Goal: Task Accomplishment & Management: Manage account settings

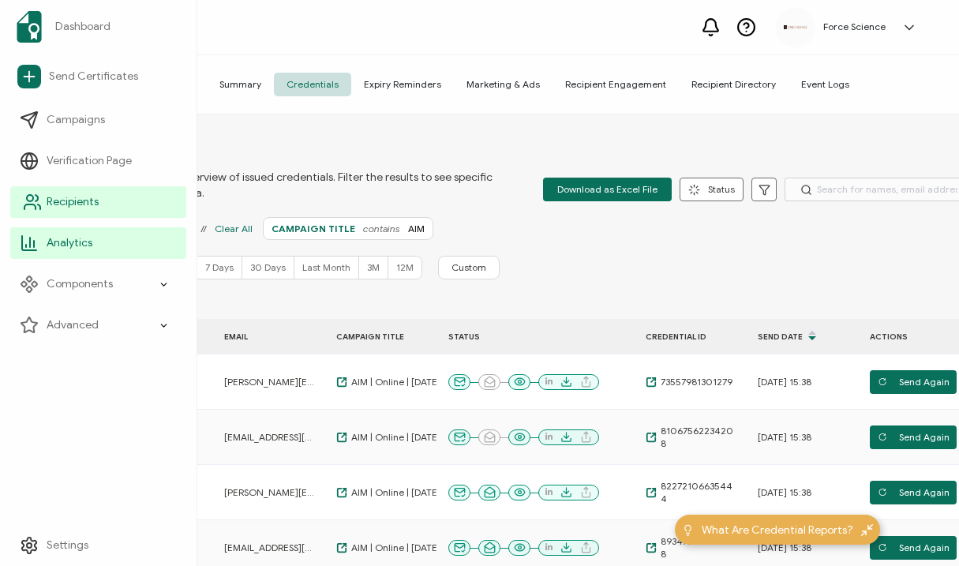
click at [33, 206] on icon at bounding box center [32, 202] width 19 height 19
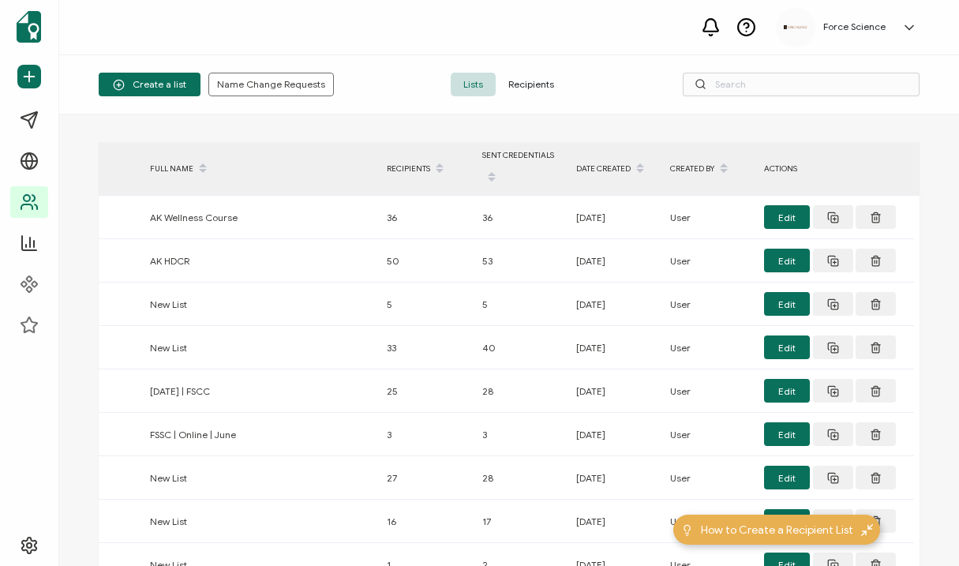
click at [540, 84] on span "Recipients" at bounding box center [530, 85] width 71 height 24
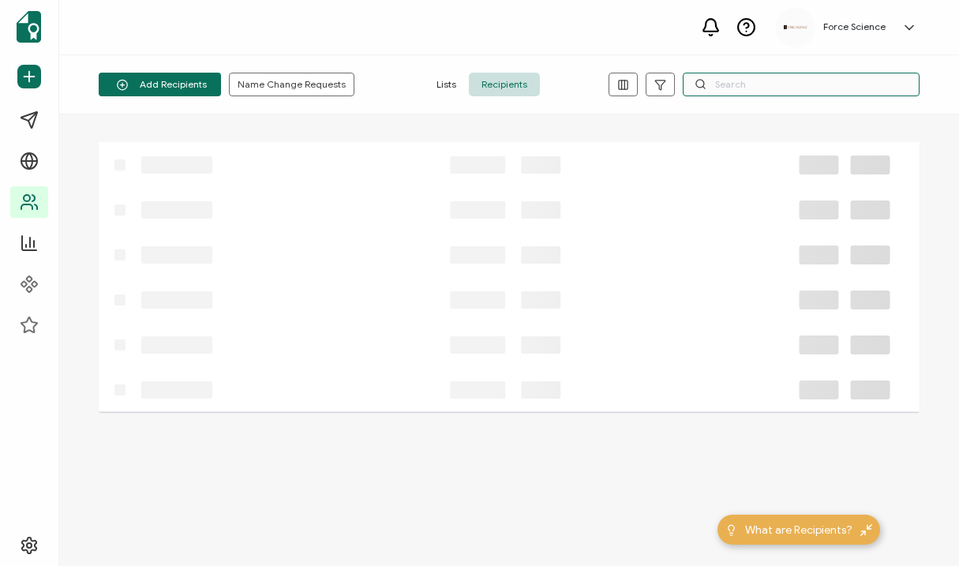
click at [784, 80] on input "text" at bounding box center [800, 85] width 237 height 24
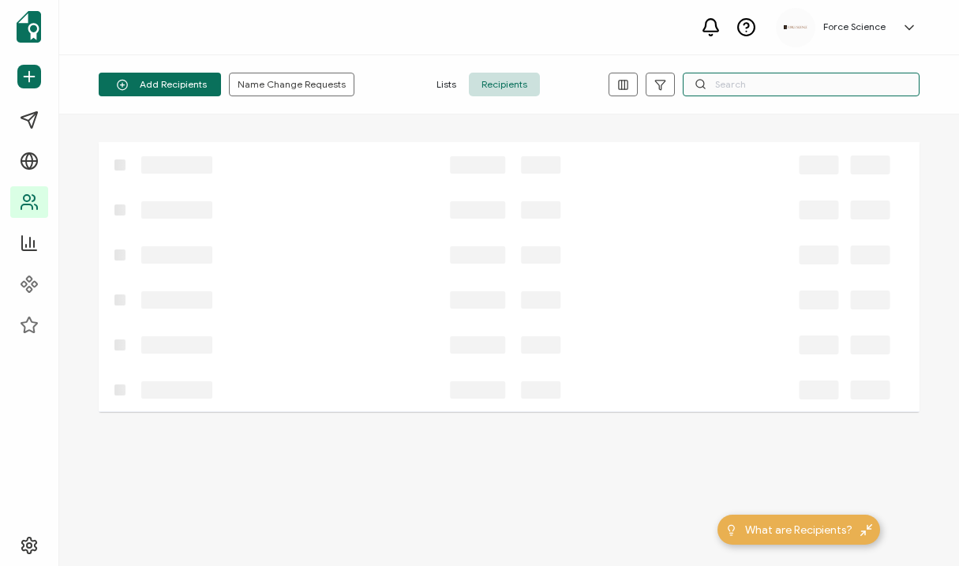
paste input "[EMAIL_ADDRESS][DOMAIN_NAME]"
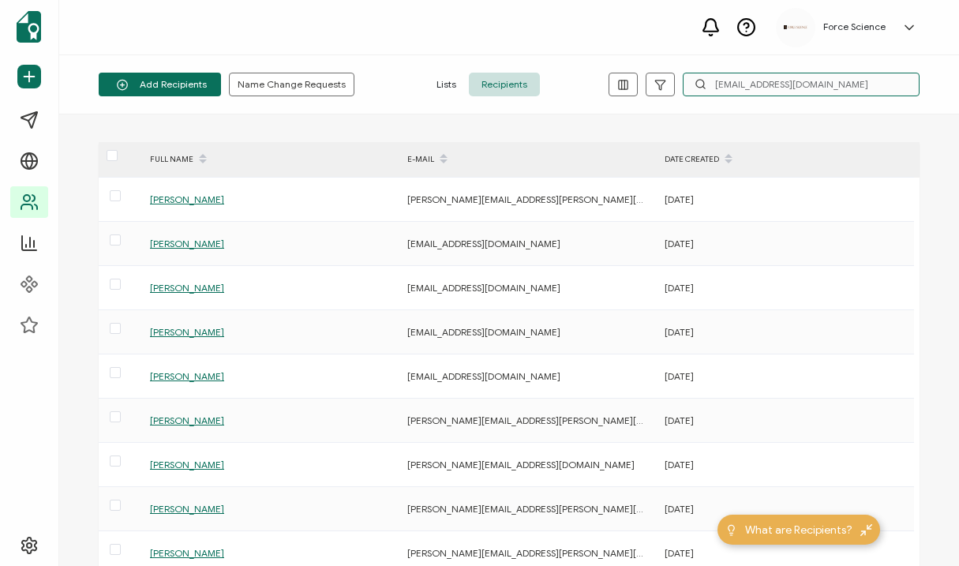
type input "[EMAIL_ADDRESS][DOMAIN_NAME]"
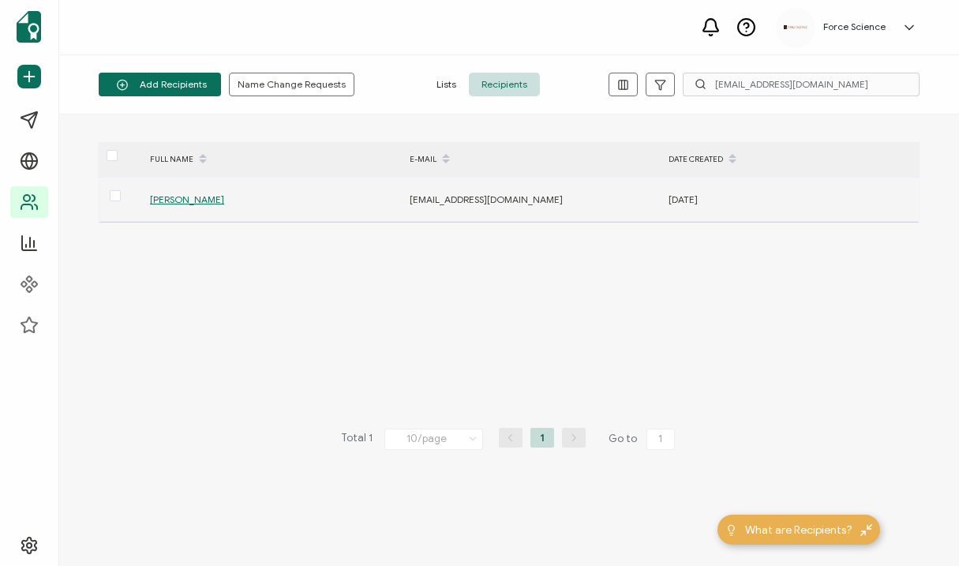
click at [181, 200] on span "[PERSON_NAME]" at bounding box center [187, 199] width 74 height 12
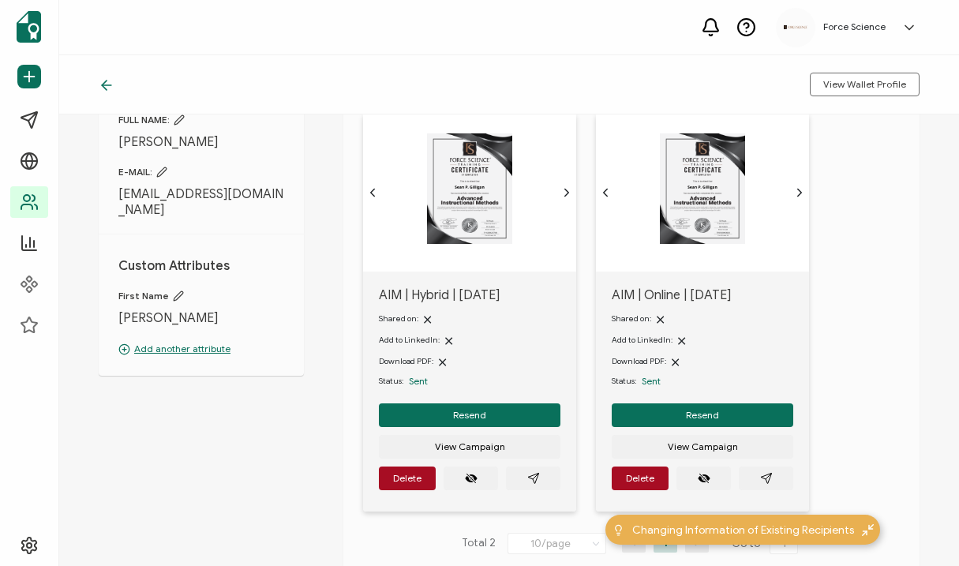
scroll to position [92, 0]
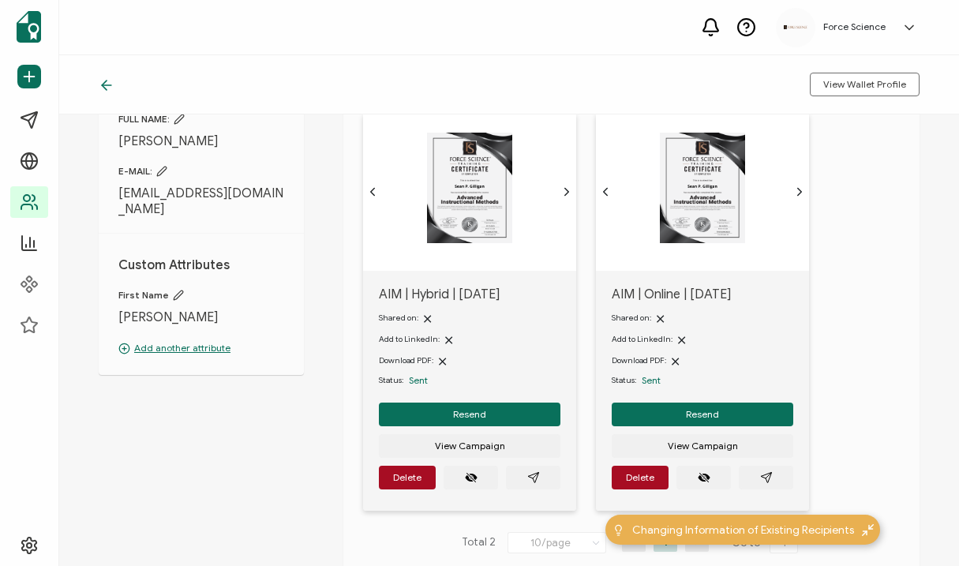
click at [506, 222] on img at bounding box center [469, 188] width 85 height 110
click at [501, 446] on span "View Campaign" at bounding box center [470, 445] width 70 height 9
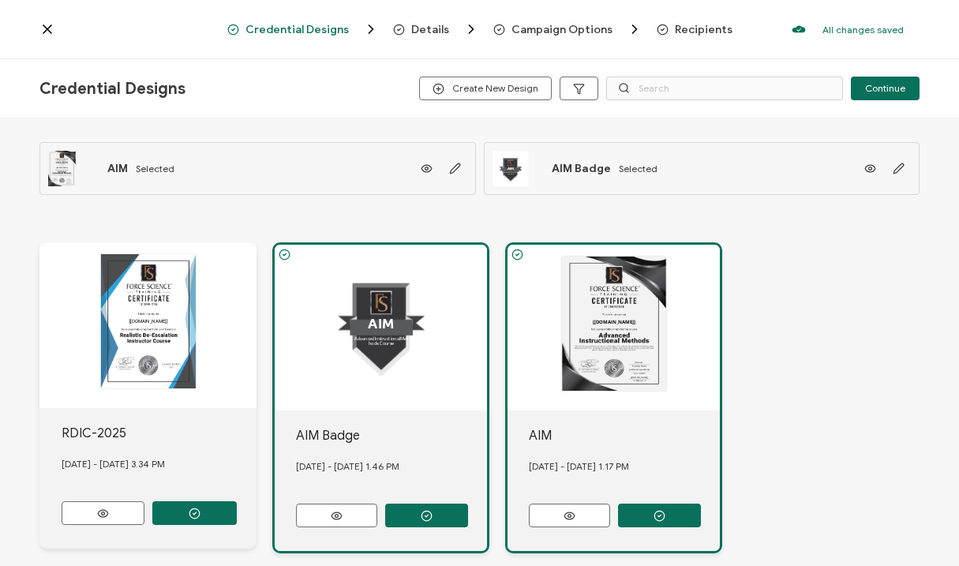
click at [174, 290] on div "The recipient’s full name, which will be automatically filled based on the info…" at bounding box center [147, 325] width 217 height 166
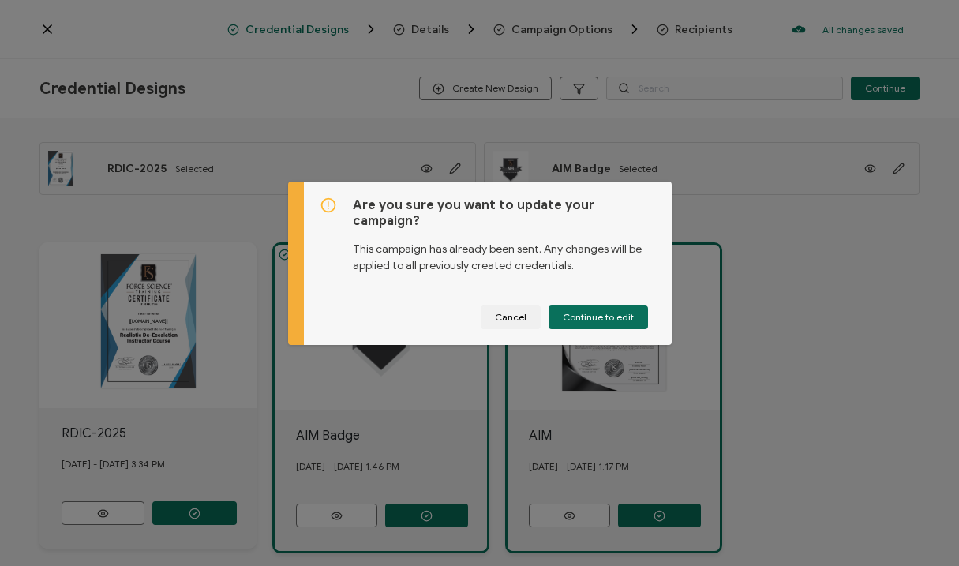
click at [491, 321] on div "Are you sure you want to update your campaign? This campaign has already been s…" at bounding box center [488, 262] width 368 height 163
click at [509, 312] on span "Cancel" at bounding box center [511, 316] width 32 height 9
